Goal: Task Accomplishment & Management: Manage account settings

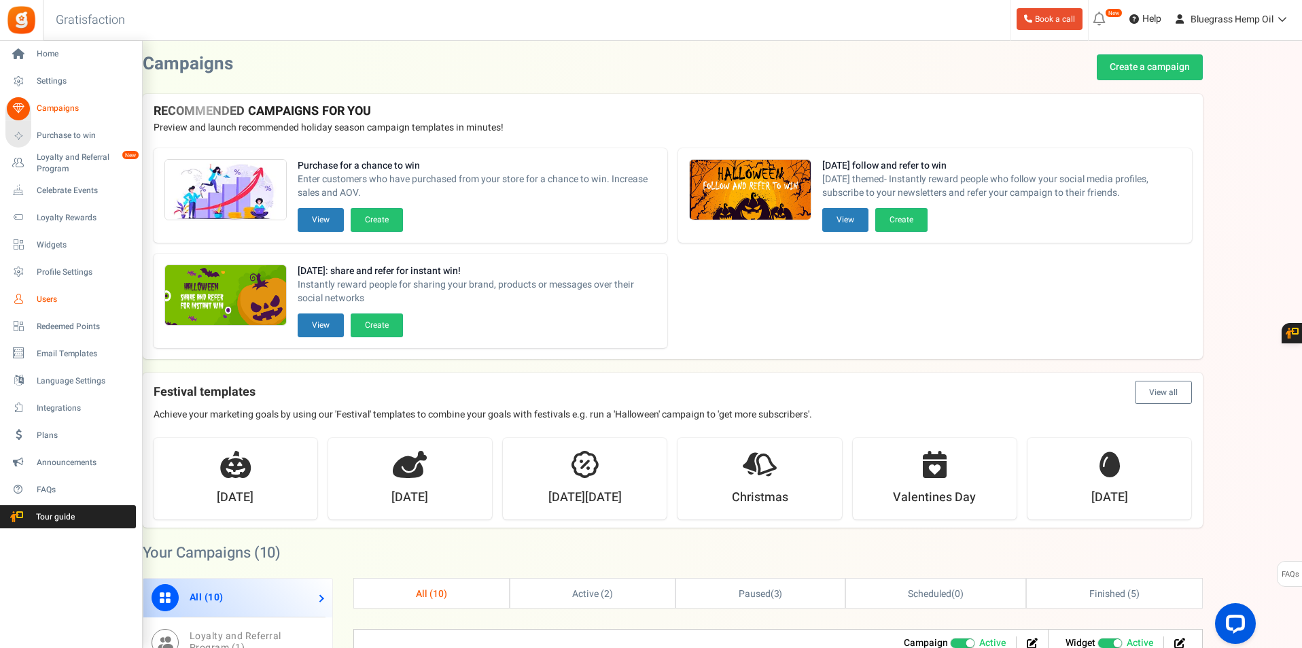
click at [54, 304] on span "Users" at bounding box center [84, 300] width 95 height 12
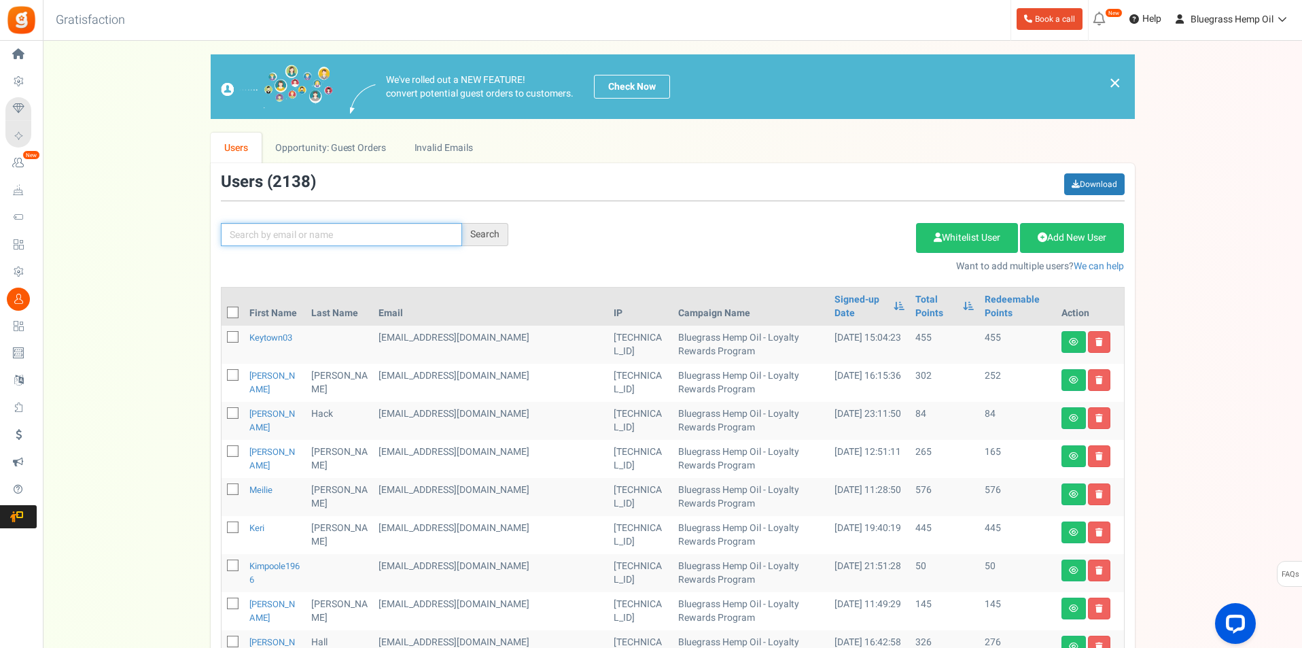
click at [260, 239] on input "text" at bounding box center [341, 234] width 241 height 23
type input "[PERSON_NAME]"
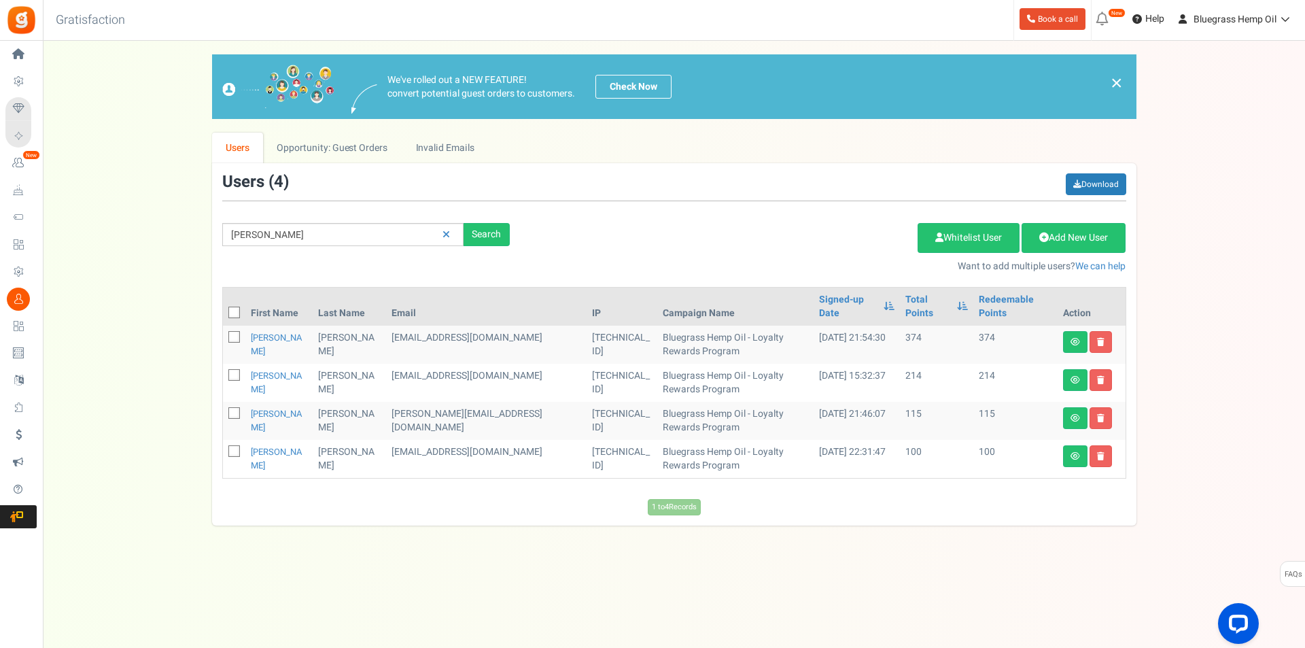
click at [901, 326] on td "374" at bounding box center [936, 345] width 73 height 38
click at [179, 580] on div "View less View more × [NEW!] Include taxes and shipping when rewarding points f…" at bounding box center [652, 331] width 1305 height 580
click at [268, 331] on link "[PERSON_NAME]" at bounding box center [277, 344] width 52 height 27
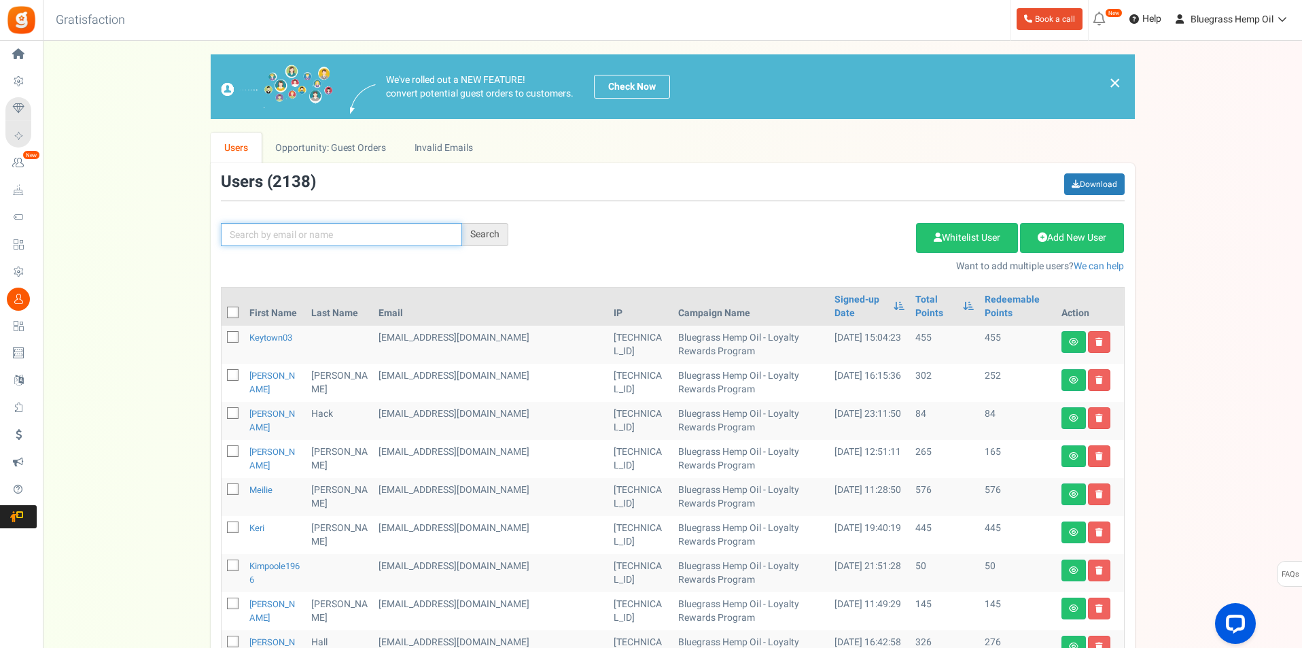
click at [365, 240] on input "text" at bounding box center [341, 234] width 241 height 23
type input "[PERSON_NAME]"
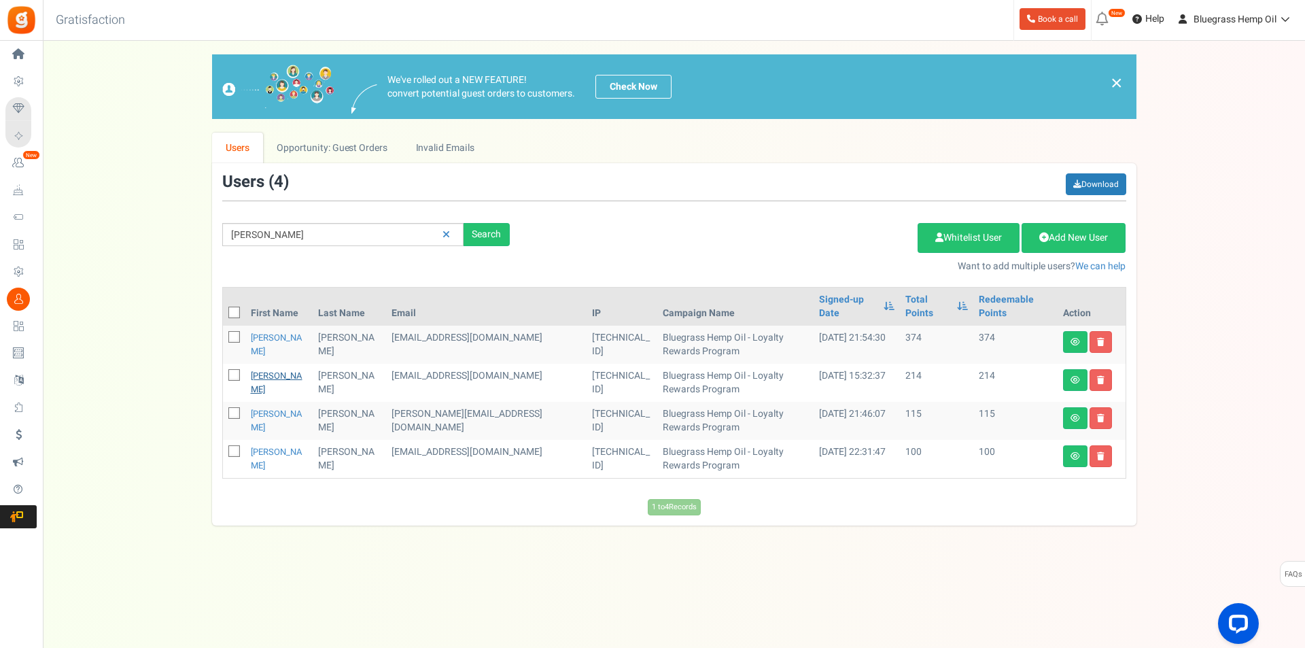
click at [269, 369] on link "[PERSON_NAME]" at bounding box center [277, 382] width 52 height 27
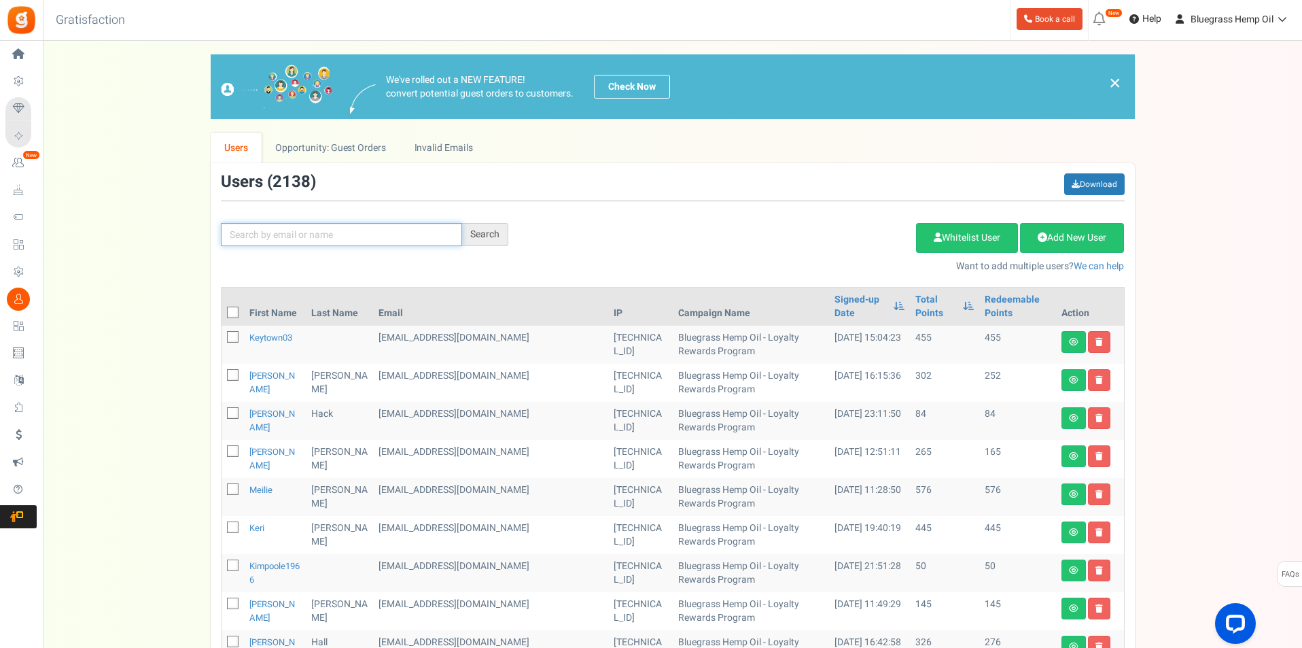
click at [299, 224] on input "text" at bounding box center [341, 234] width 241 height 23
type input "[PERSON_NAME]"
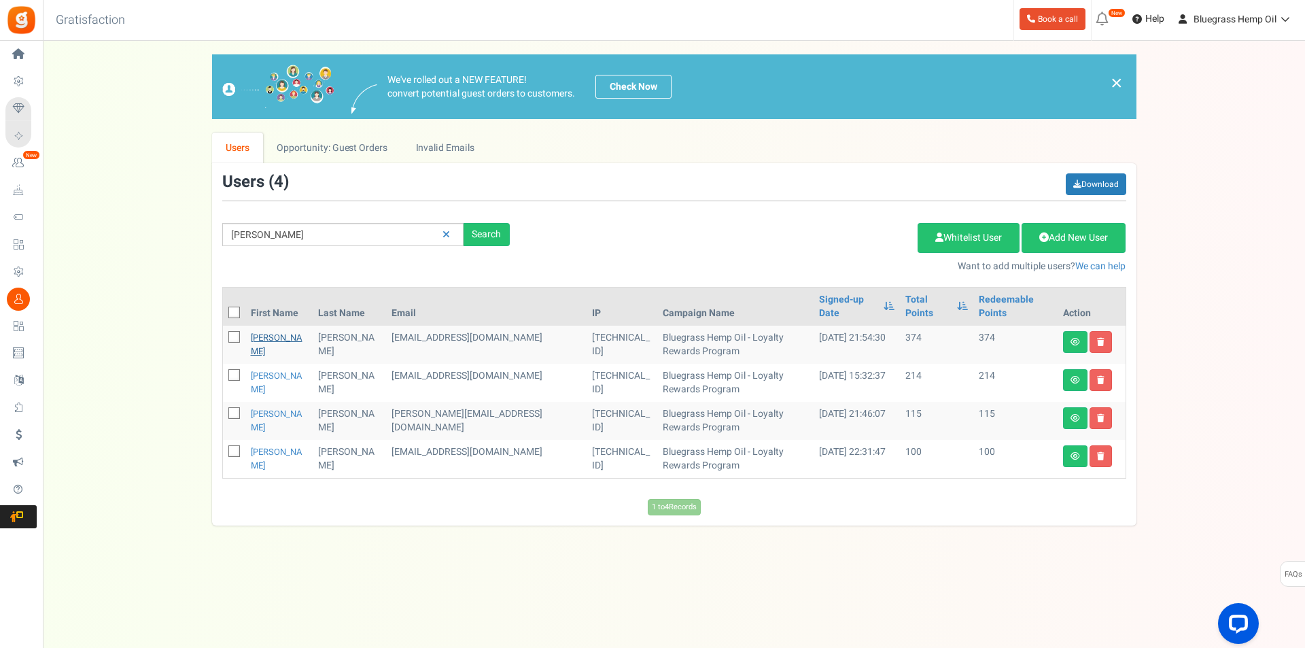
click at [281, 331] on link "[PERSON_NAME]" at bounding box center [277, 344] width 52 height 27
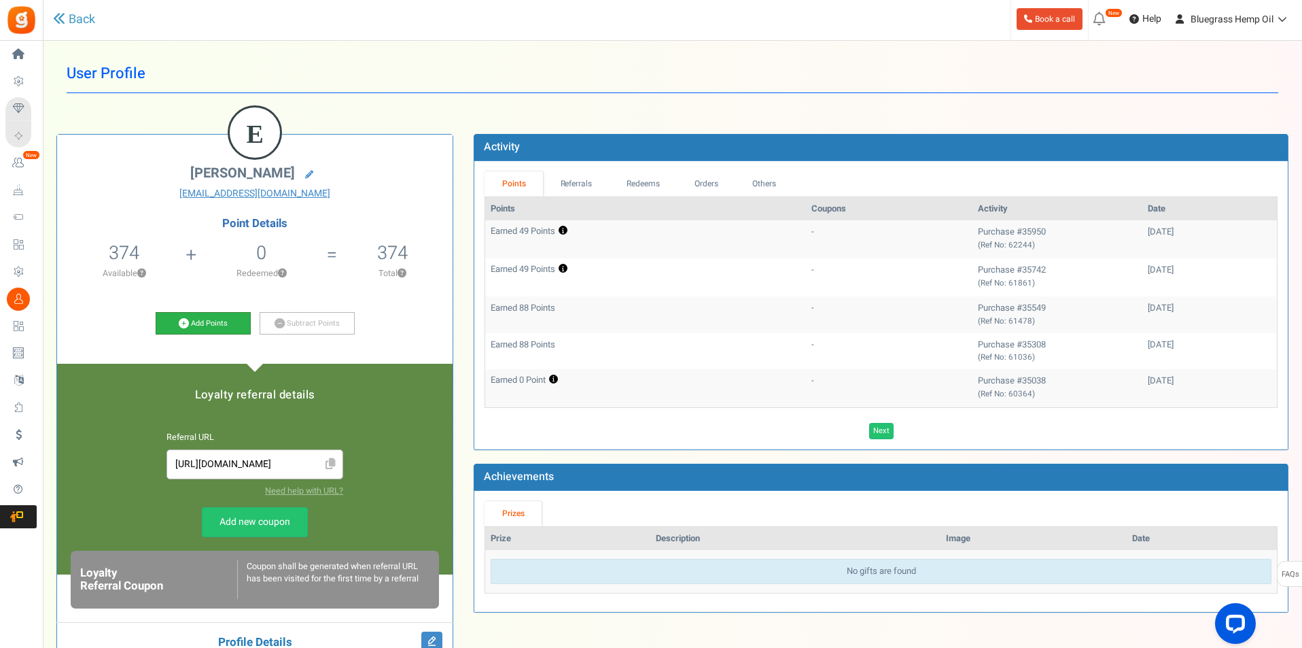
click at [221, 318] on link "Add Points" at bounding box center [203, 323] width 95 height 23
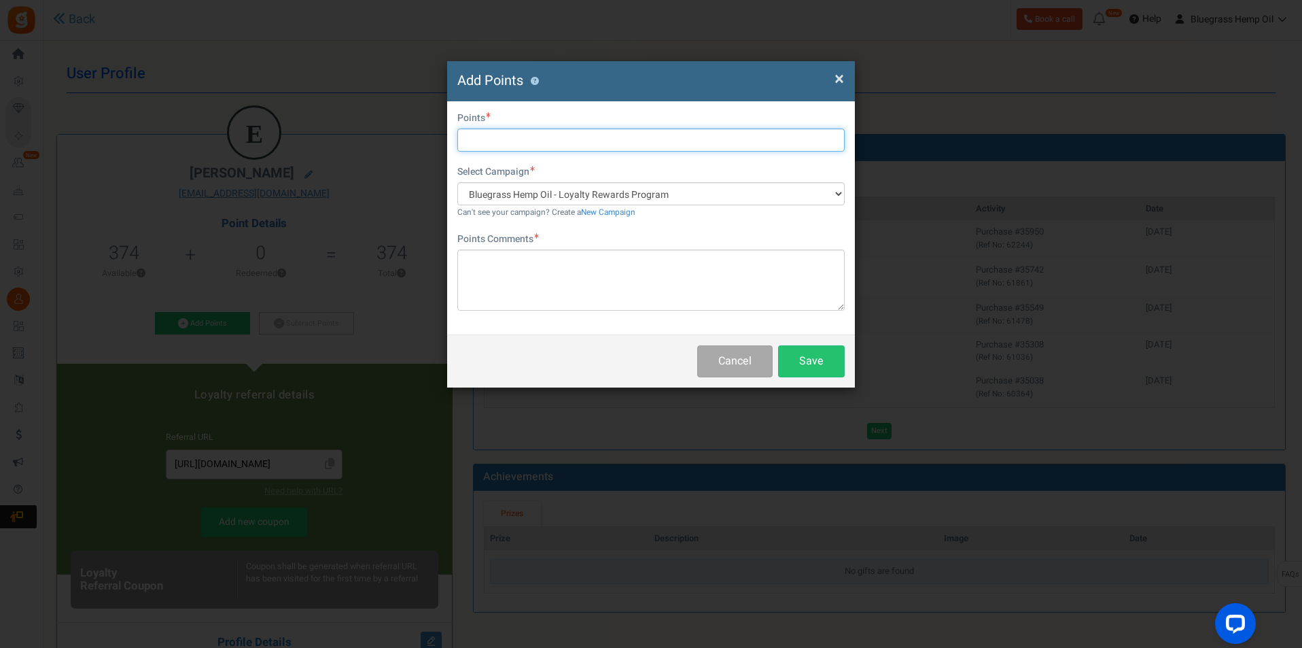
click at [484, 143] on input "text" at bounding box center [650, 139] width 387 height 23
type input "214"
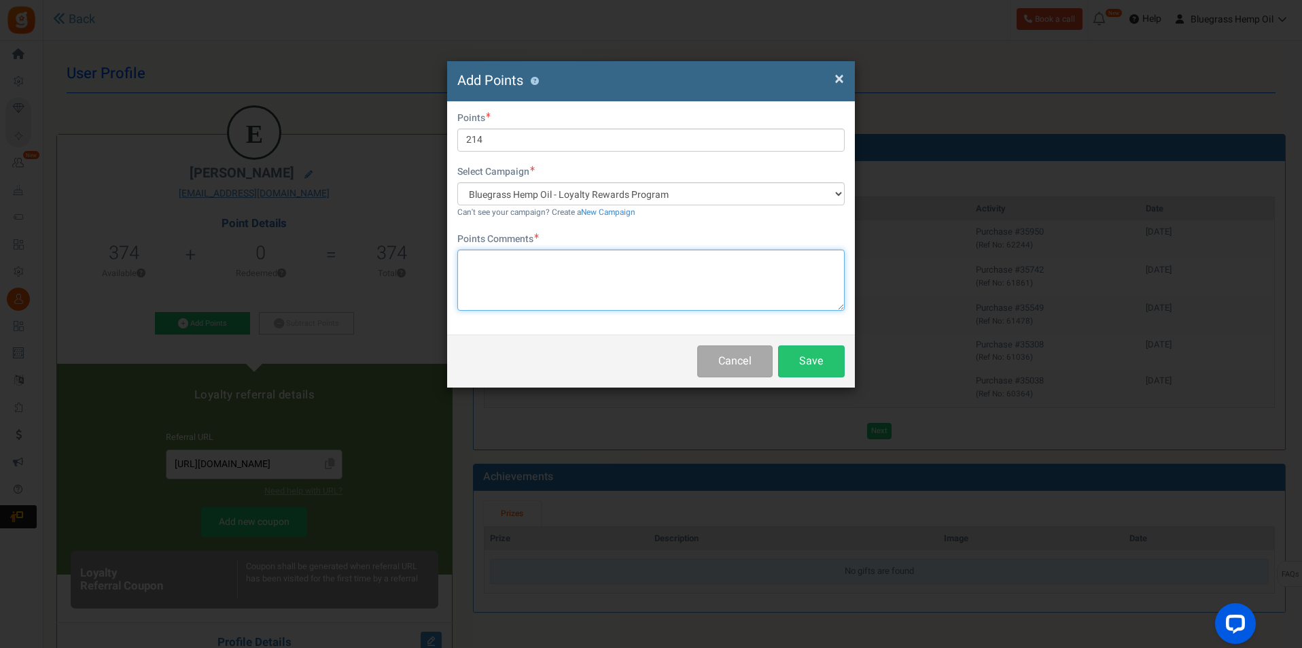
click at [549, 277] on textarea at bounding box center [650, 279] width 387 height 61
type textarea "2 acounts"
click at [799, 344] on div "Cancel Save" at bounding box center [651, 360] width 408 height 53
click at [816, 370] on button "Save" at bounding box center [811, 361] width 67 height 32
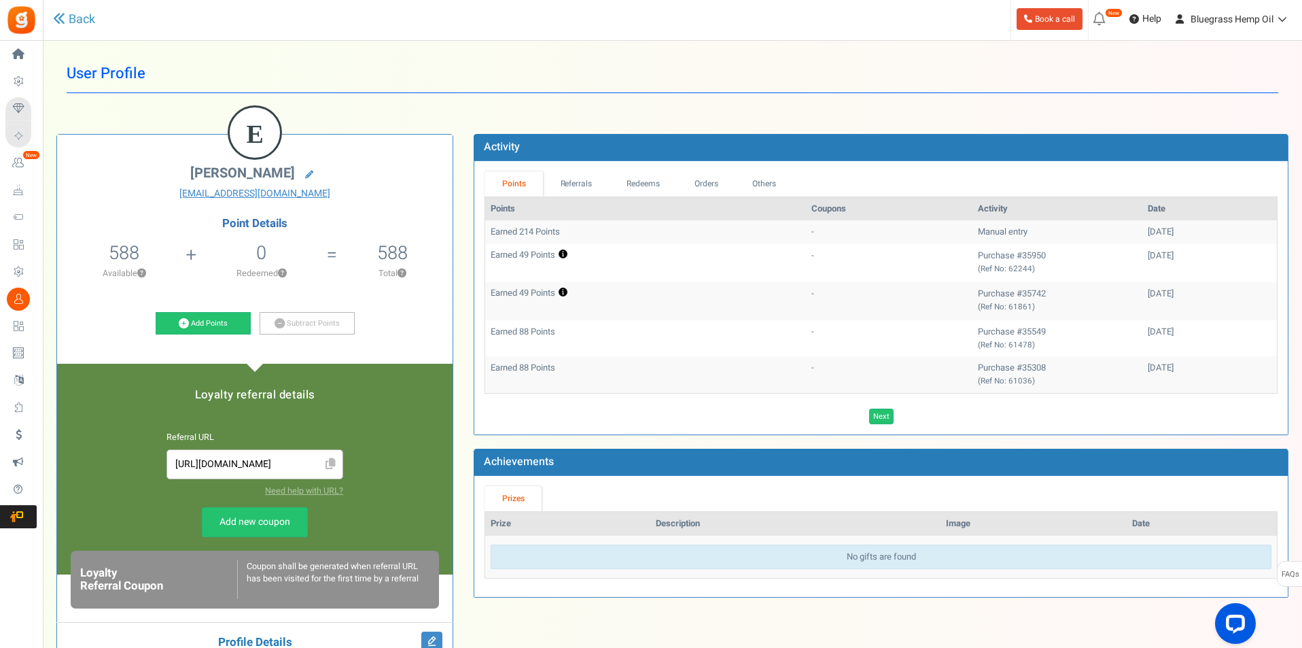
click at [131, 105] on div "User Profile Back E [PERSON_NAME] [EMAIL_ADDRESS][DOMAIN_NAME] Point Details 58…" at bounding box center [672, 513] width 1232 height 918
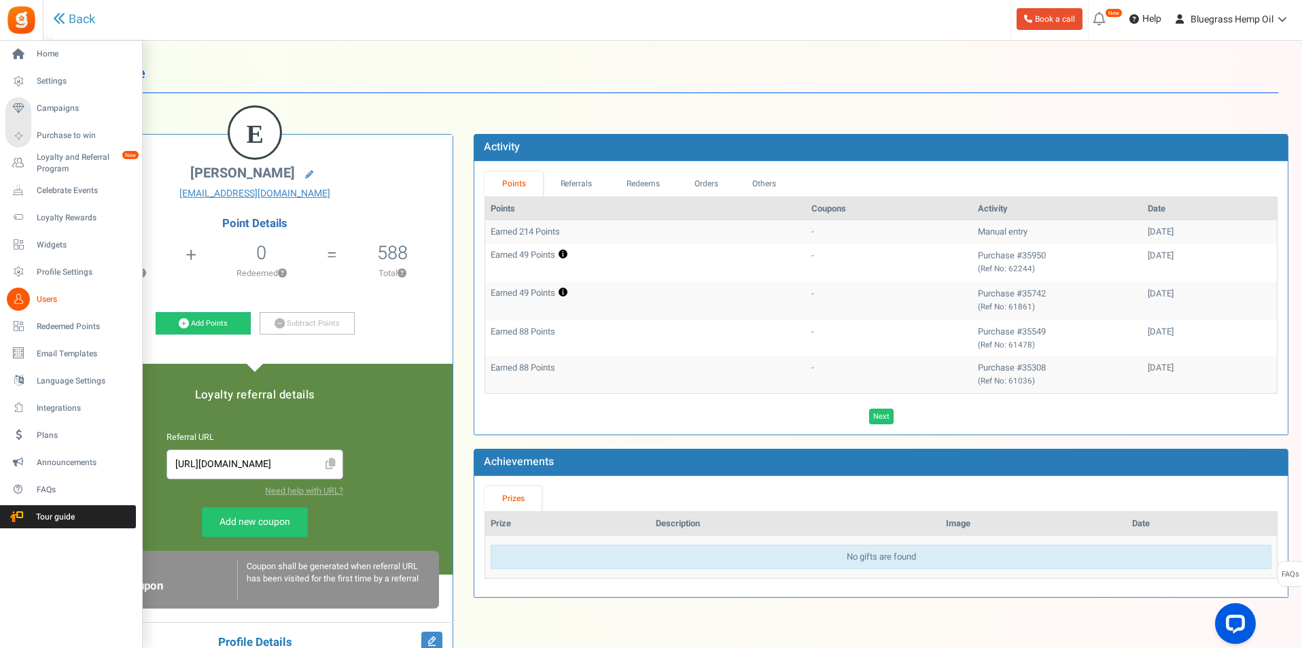
click at [49, 301] on span "Users" at bounding box center [84, 300] width 95 height 12
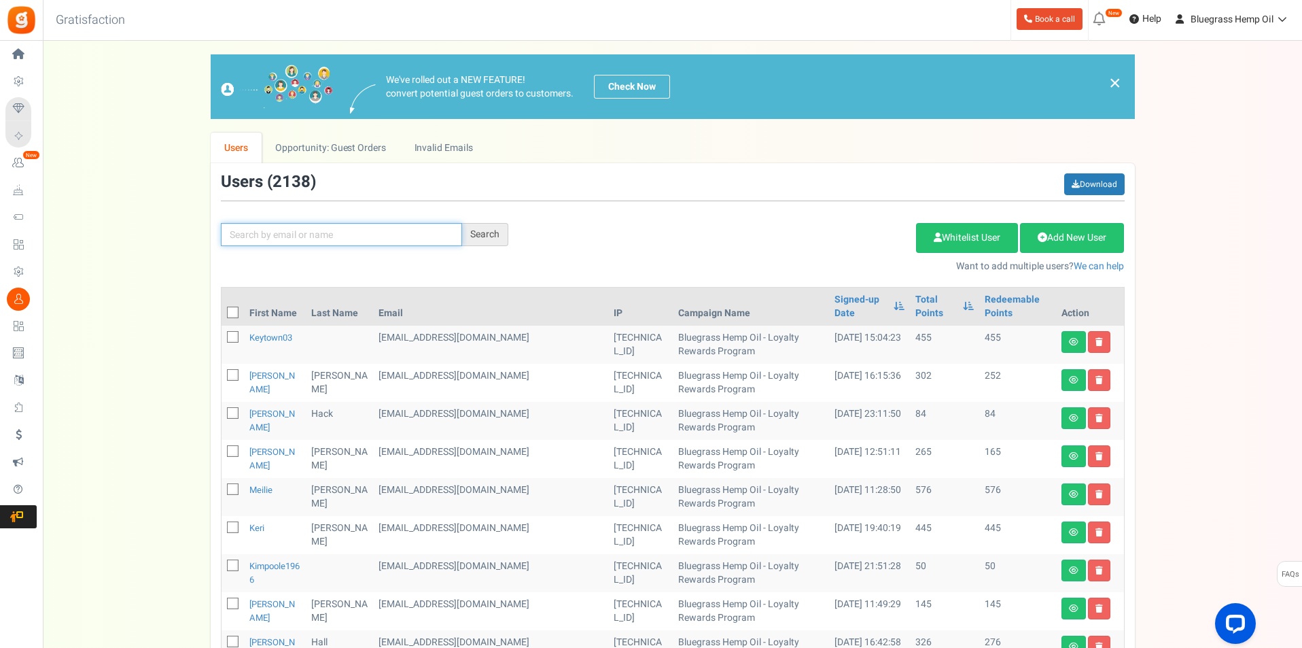
click at [336, 227] on input "text" at bounding box center [341, 234] width 241 height 23
type input "[PERSON_NAME]"
click at [488, 239] on div "Search" at bounding box center [485, 234] width 46 height 23
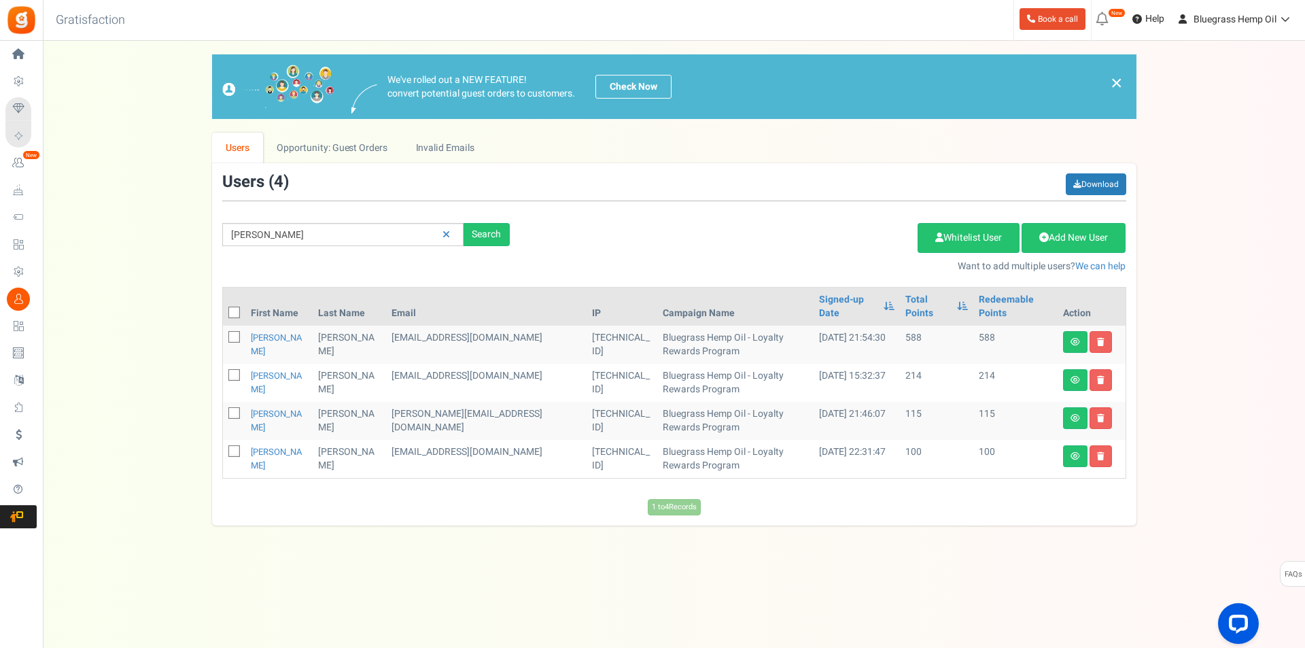
click at [230, 371] on icon at bounding box center [234, 375] width 9 height 9
click at [224, 372] on input "checkbox" at bounding box center [219, 376] width 9 height 9
checkbox input "true"
click at [1100, 376] on icon at bounding box center [1100, 380] width 7 height 8
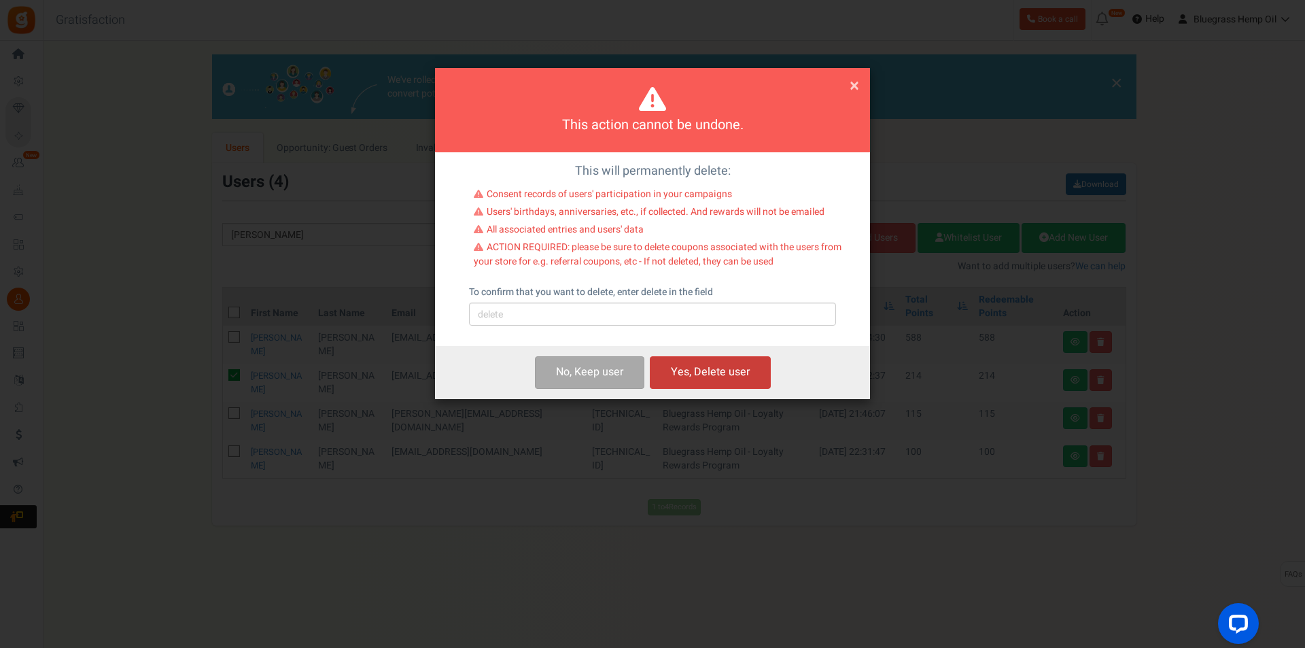
click at [740, 375] on button "Yes, Delete user" at bounding box center [710, 372] width 121 height 32
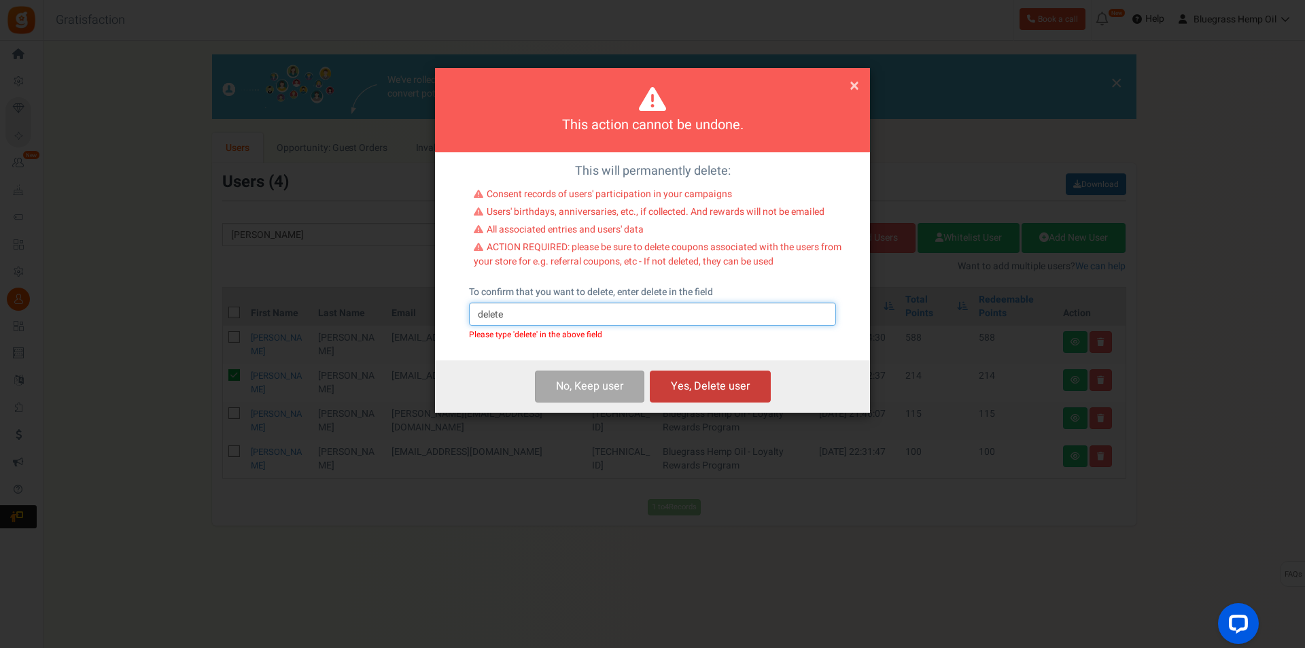
type input "delete"
click at [711, 387] on button "Yes, Delete user" at bounding box center [710, 386] width 121 height 32
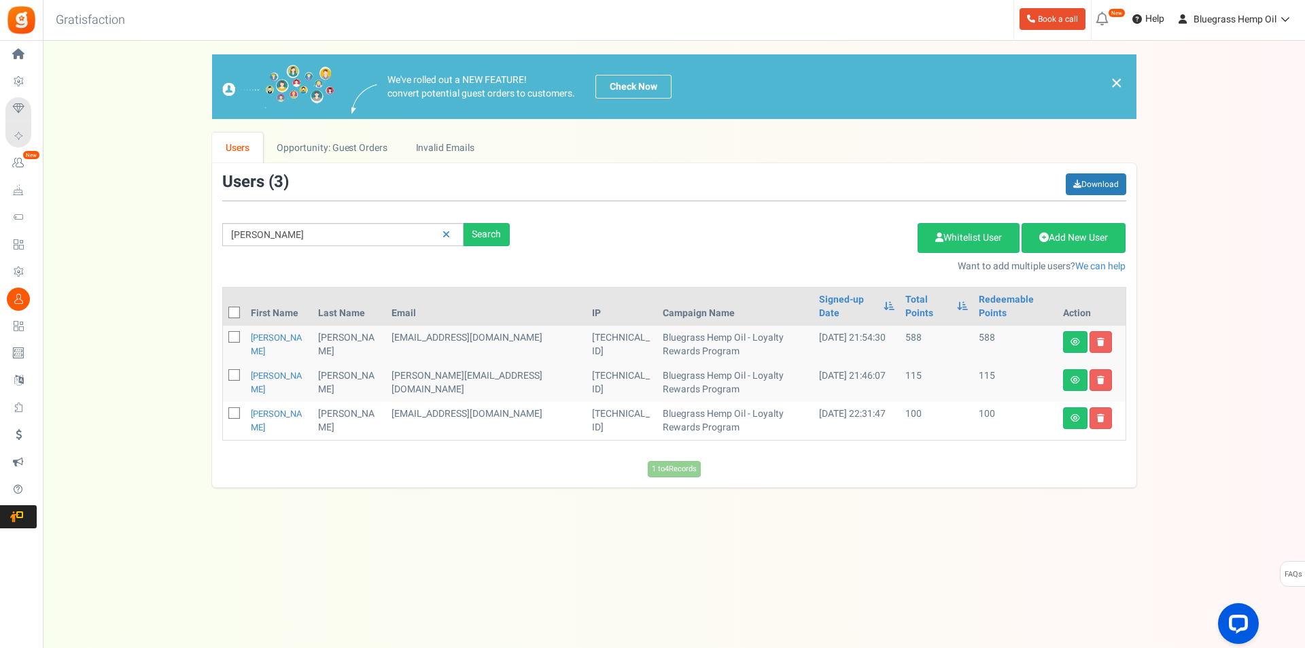
click at [832, 532] on div "Under maintenance we will be back soon We apologize for any inconvenience. The …" at bounding box center [674, 297] width 1262 height 512
click at [180, 348] on div "We've rolled out a NEW FEATURE! convert potential guest orders to customers. Ch…" at bounding box center [673, 270] width 1235 height 433
